Goal: Task Accomplishment & Management: Manage account settings

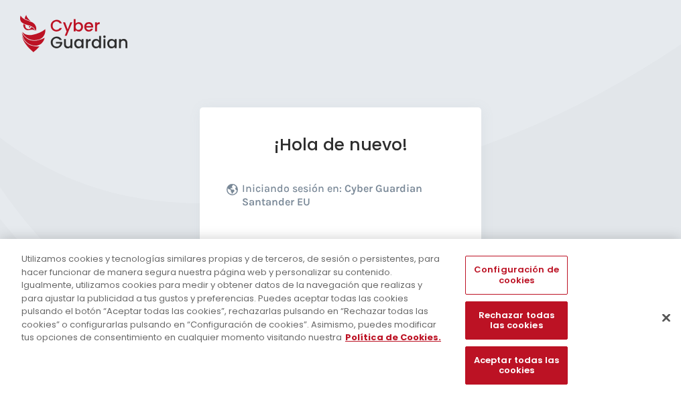
scroll to position [164, 0]
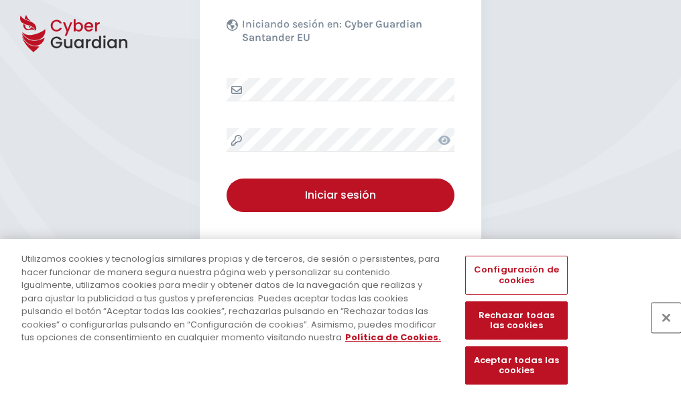
click at [660, 331] on button "Cerrar" at bounding box center [667, 317] width 30 height 30
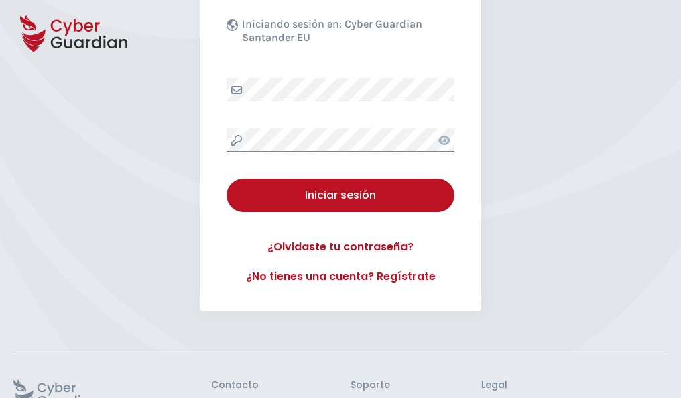
scroll to position [261, 0]
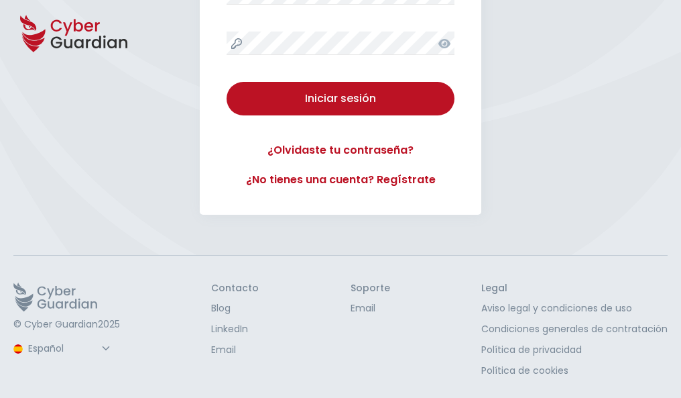
click at [227, 82] on button "Iniciar sesión" at bounding box center [341, 99] width 228 height 34
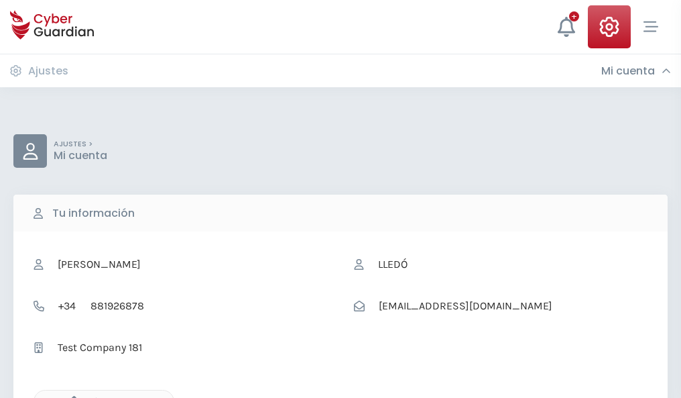
click at [70, 396] on icon "button" at bounding box center [70, 401] width 11 height 11
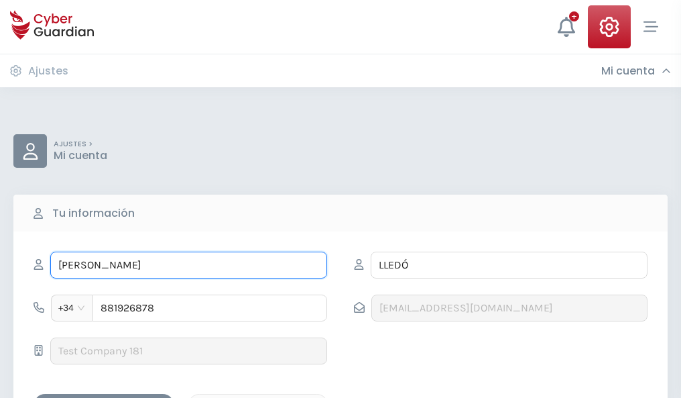
click at [188, 265] on input "ADELA" at bounding box center [188, 265] width 277 height 27
type input "A"
type input "Artemio"
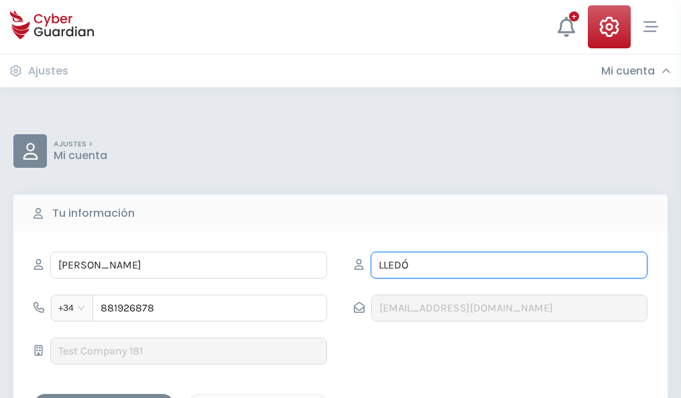
click at [509, 265] on input "LLEDÓ" at bounding box center [509, 265] width 277 height 27
type input "L"
type input "Tamarit"
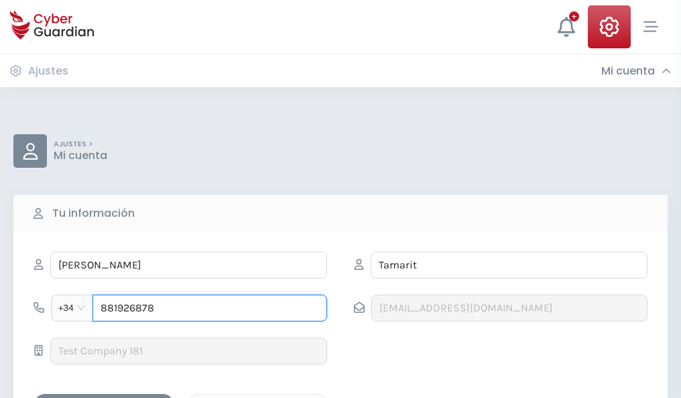
click at [210, 308] on input "881926878" at bounding box center [210, 307] width 235 height 27
type input "8"
type input "919797752"
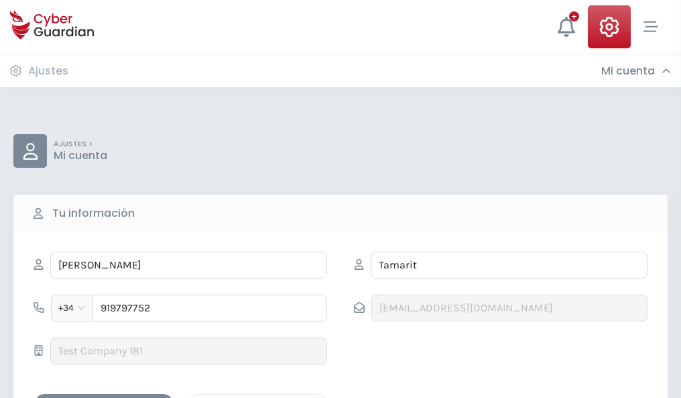
click at [104, 397] on div "Guardar cambios" at bounding box center [104, 405] width 121 height 17
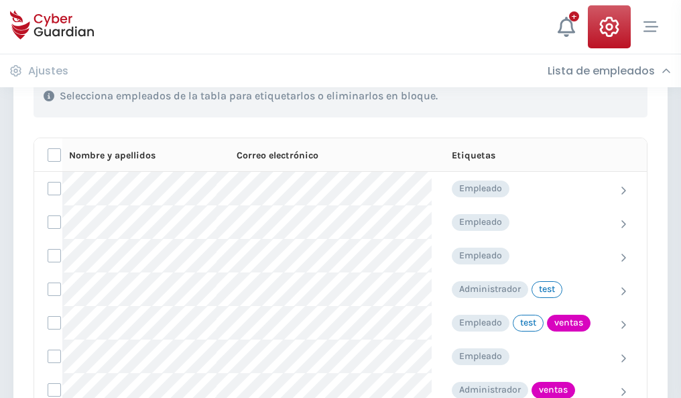
scroll to position [608, 0]
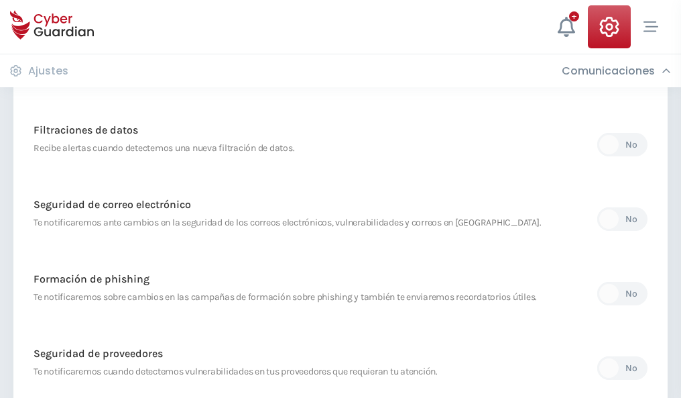
scroll to position [706, 0]
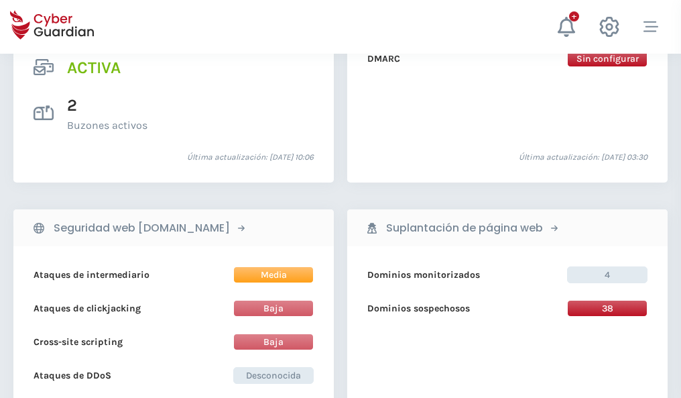
scroll to position [1363, 0]
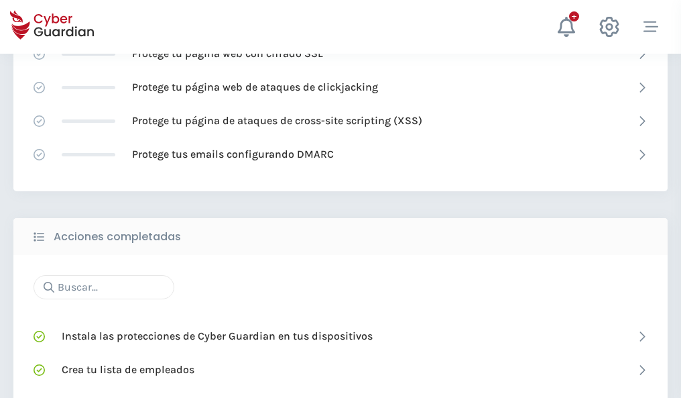
scroll to position [893, 0]
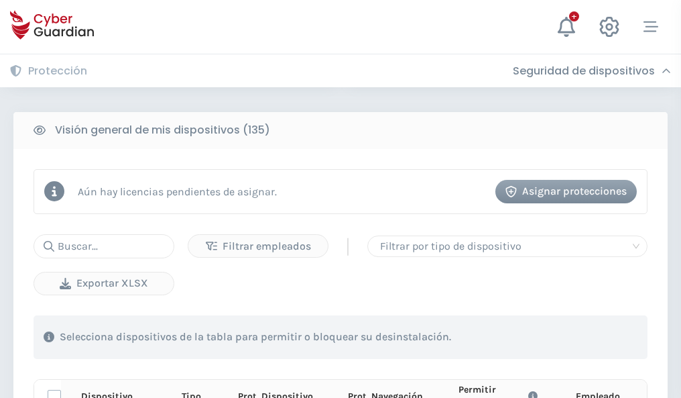
scroll to position [1185, 0]
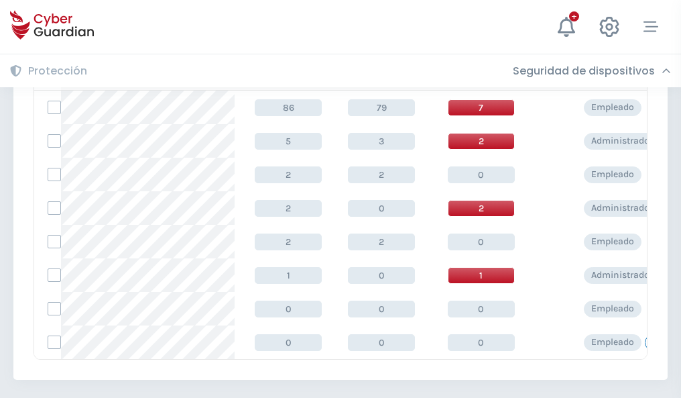
scroll to position [622, 0]
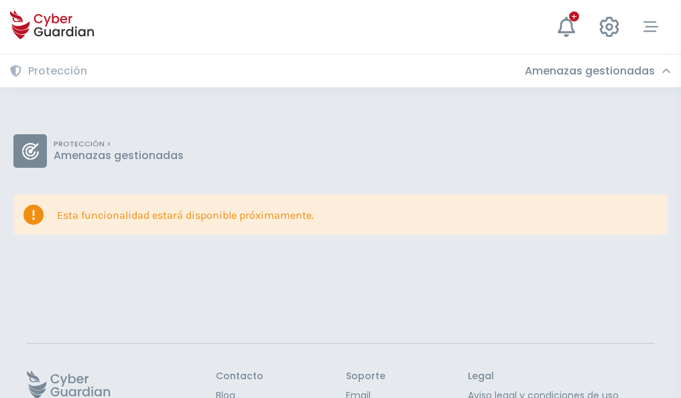
scroll to position [87, 0]
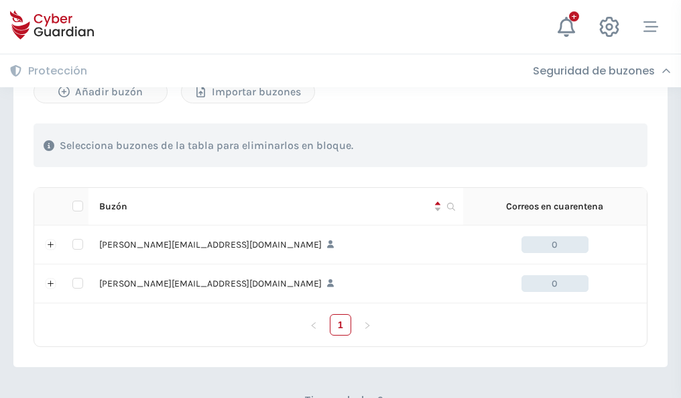
scroll to position [583, 0]
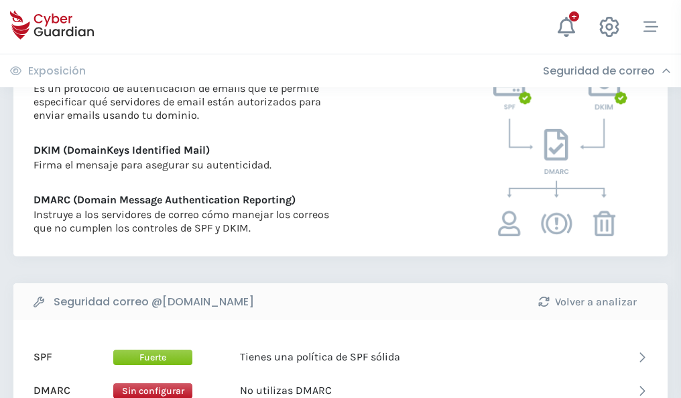
scroll to position [724, 0]
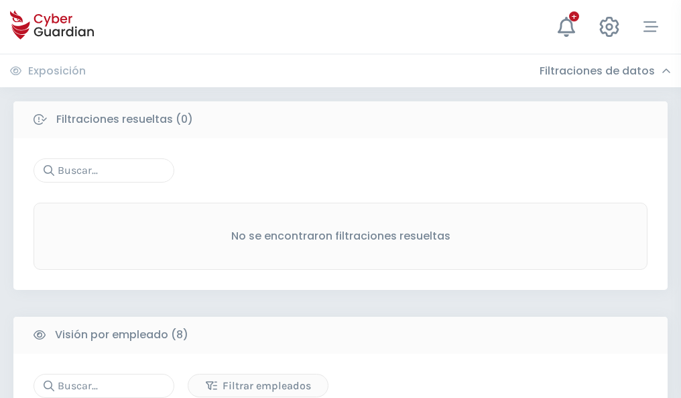
scroll to position [1143, 0]
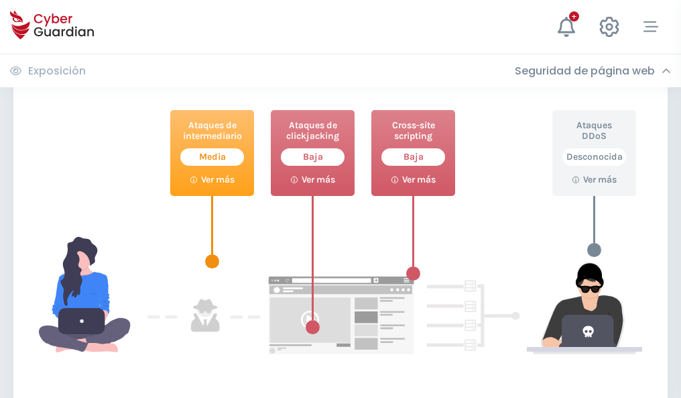
scroll to position [730, 0]
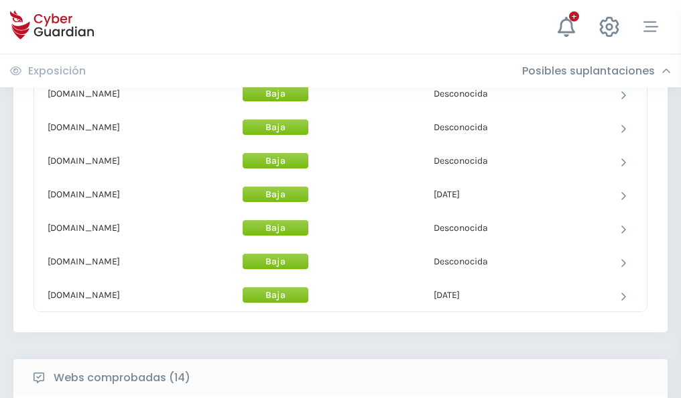
scroll to position [1308, 0]
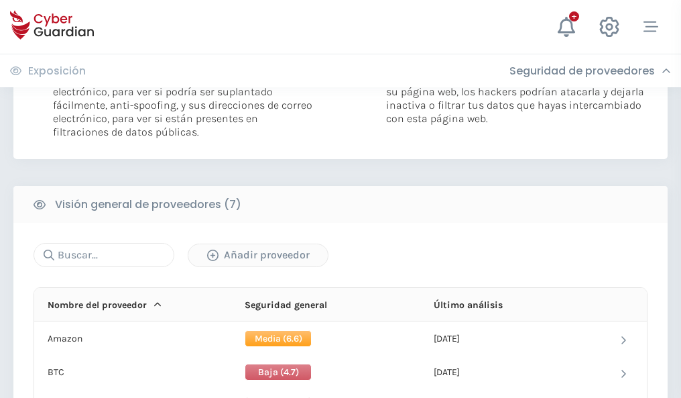
scroll to position [898, 0]
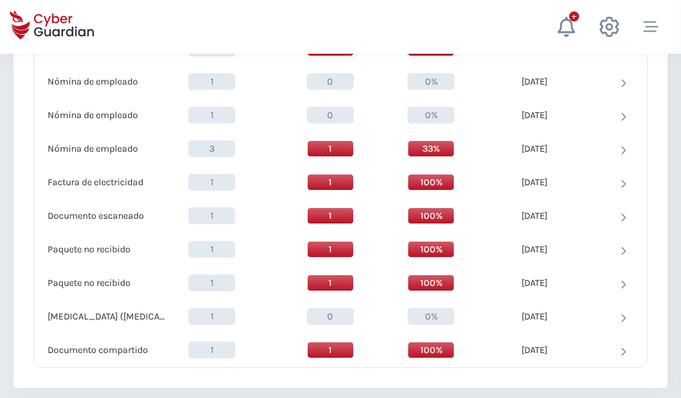
scroll to position [1390, 0]
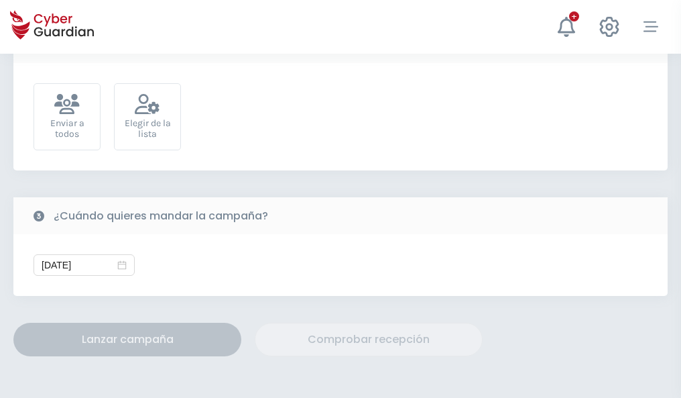
scroll to position [491, 0]
